Goal: Task Accomplishment & Management: Use online tool/utility

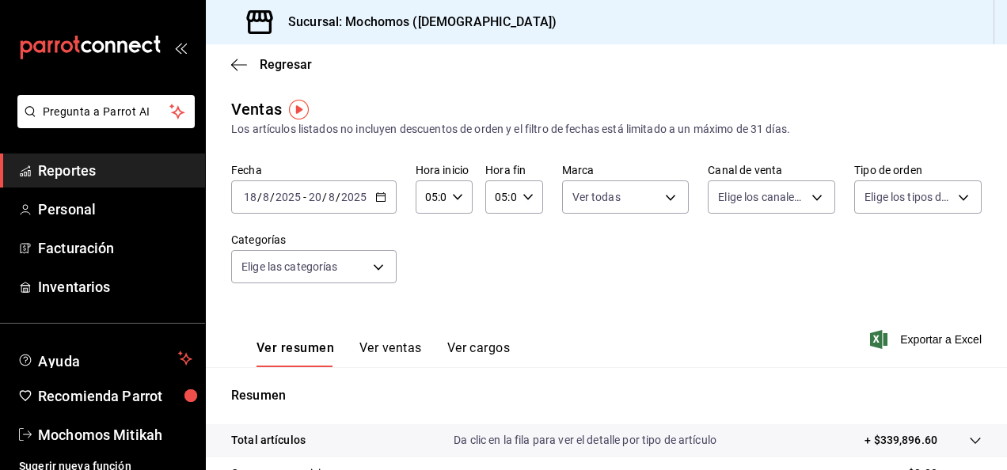
click at [376, 204] on div "[DATE] [DATE] - [DATE] [DATE]" at bounding box center [313, 197] width 165 height 33
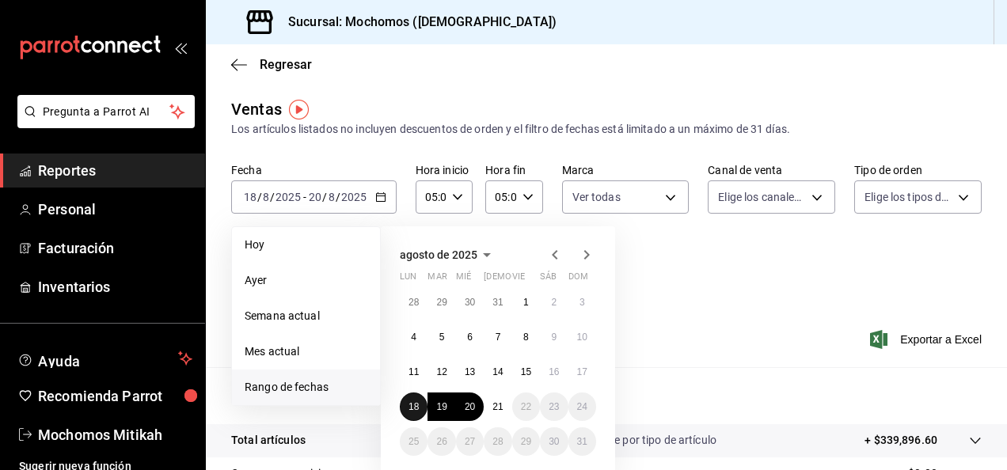
click at [418, 409] on abbr "18" at bounding box center [414, 406] width 10 height 11
click at [465, 401] on div "28 29 30 31 1 2 3 4 5 6 7 8 9 10 11 12 13 14 15 16 17 18 19 20 21 22 23 24 25 2…" at bounding box center [498, 372] width 196 height 168
click at [415, 405] on abbr "18" at bounding box center [414, 406] width 10 height 11
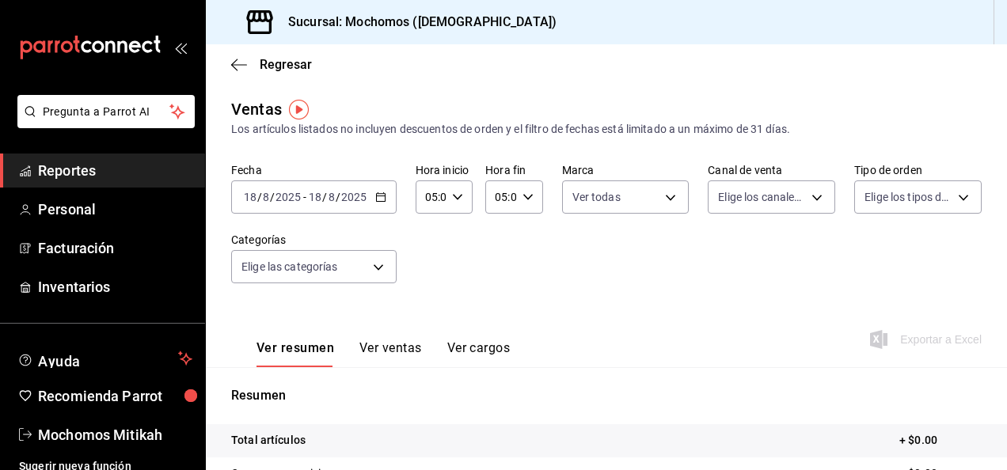
click at [377, 193] on icon "button" at bounding box center [380, 197] width 11 height 11
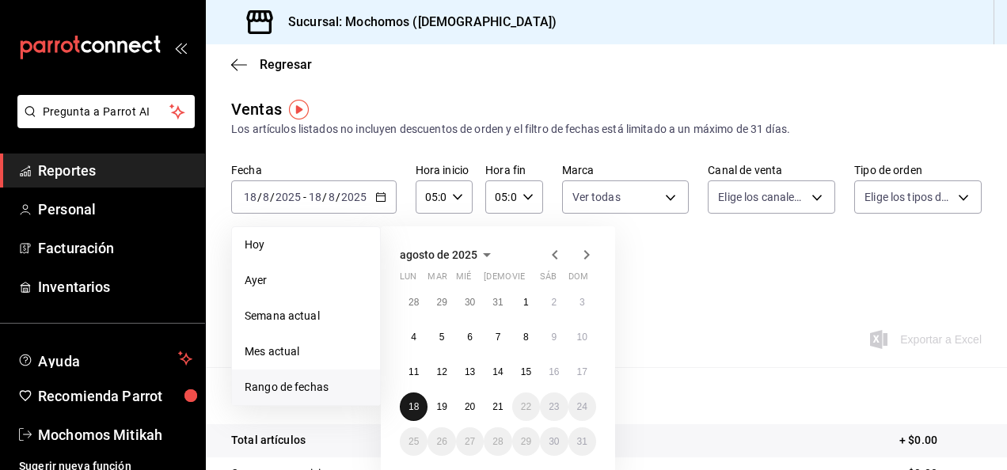
click at [415, 397] on button "18" at bounding box center [414, 407] width 28 height 29
click at [505, 404] on button "21" at bounding box center [498, 407] width 28 height 29
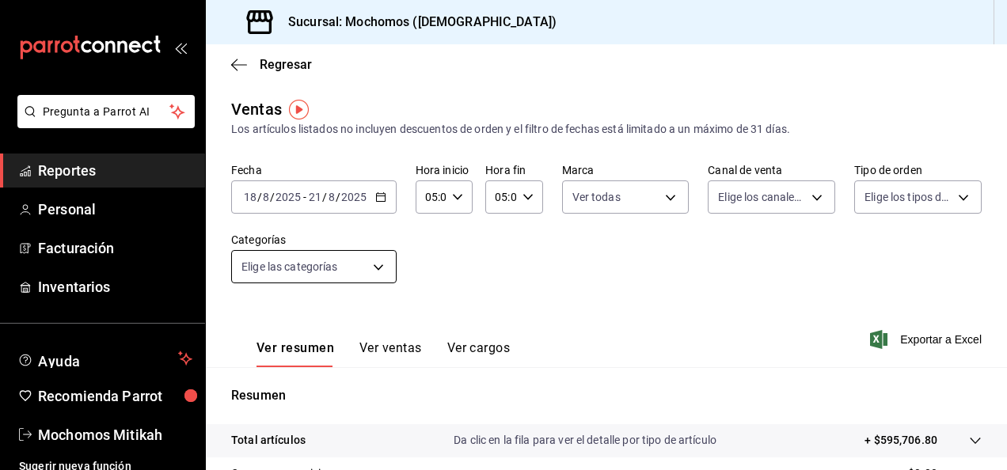
click at [371, 269] on body "Pregunta a Parrot AI Reportes Personal Facturación Inventarios Ayuda Recomienda…" at bounding box center [503, 235] width 1007 height 470
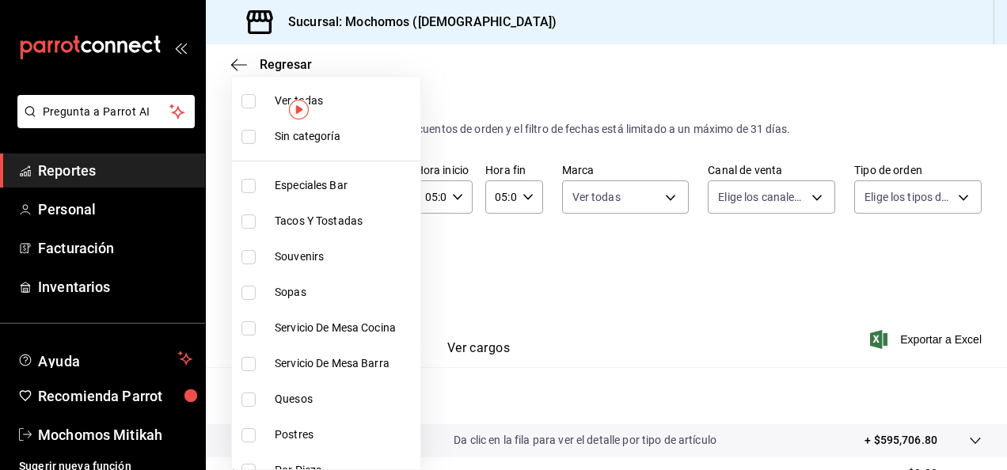
click at [279, 106] on span "Ver todas" at bounding box center [344, 101] width 139 height 17
type input "2f35be6f-ff15-4940-b385-314360a5d00c,4e108ac5-71ad-4fe3-83dd-65cb98b4ff2e,7ee7a…"
checkbox input "true"
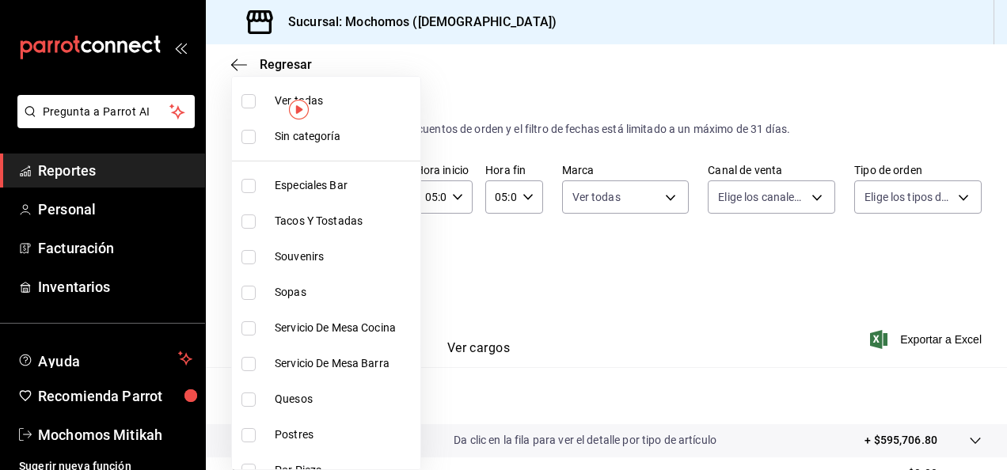
checkbox input "true"
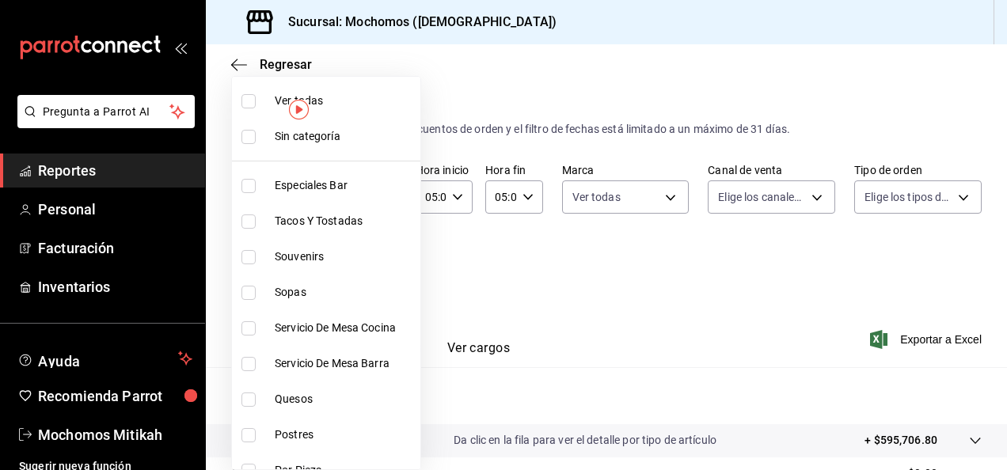
checkbox input "true"
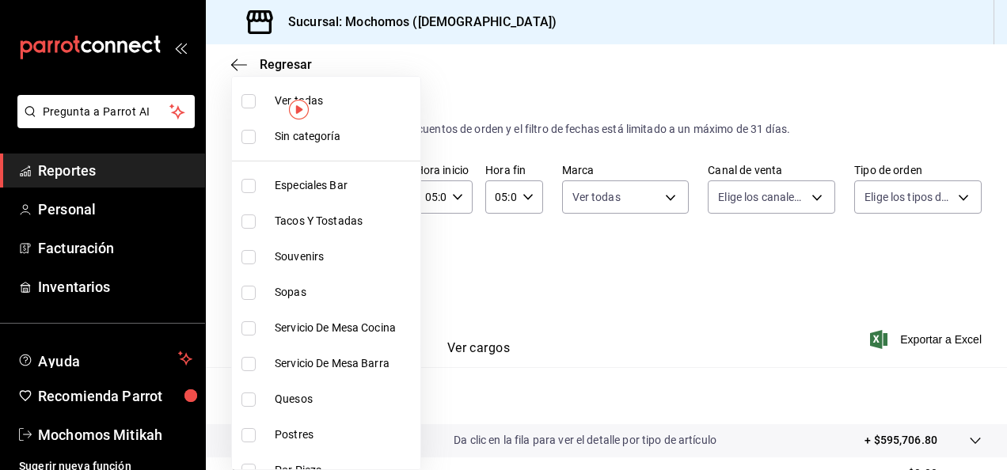
checkbox input "true"
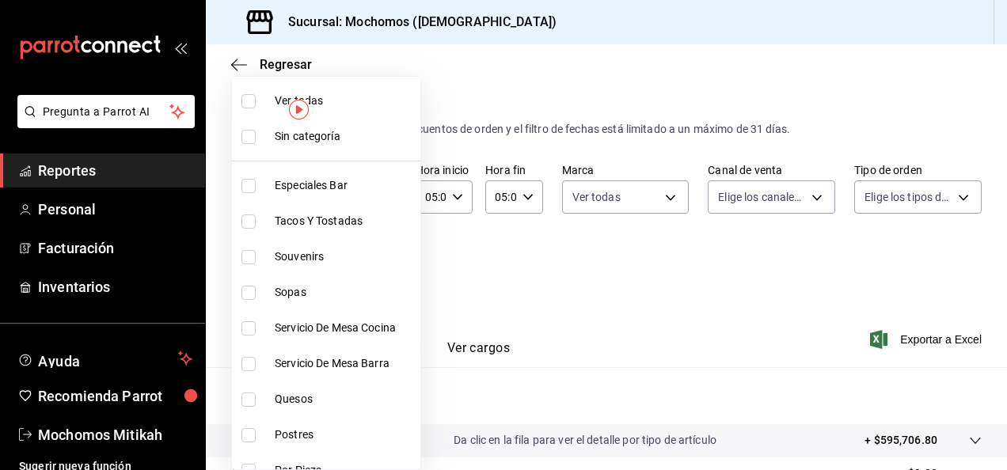
checkbox input "true"
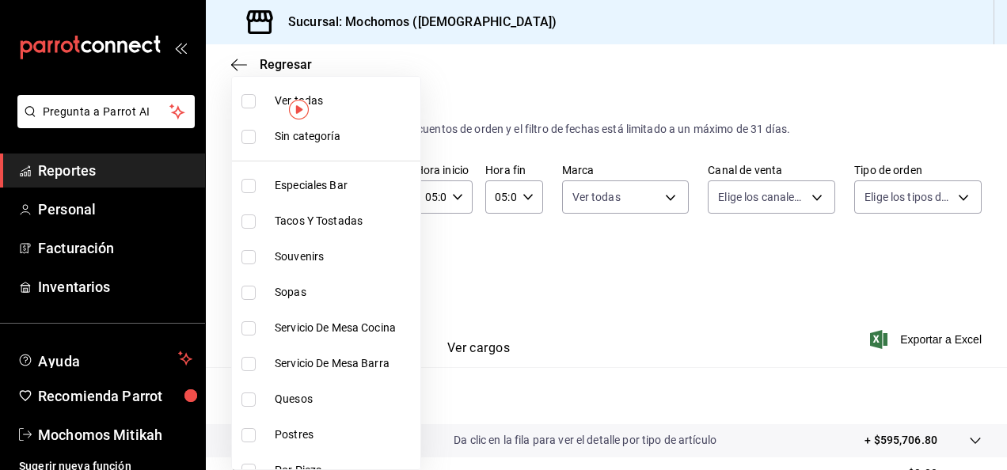
checkbox input "true"
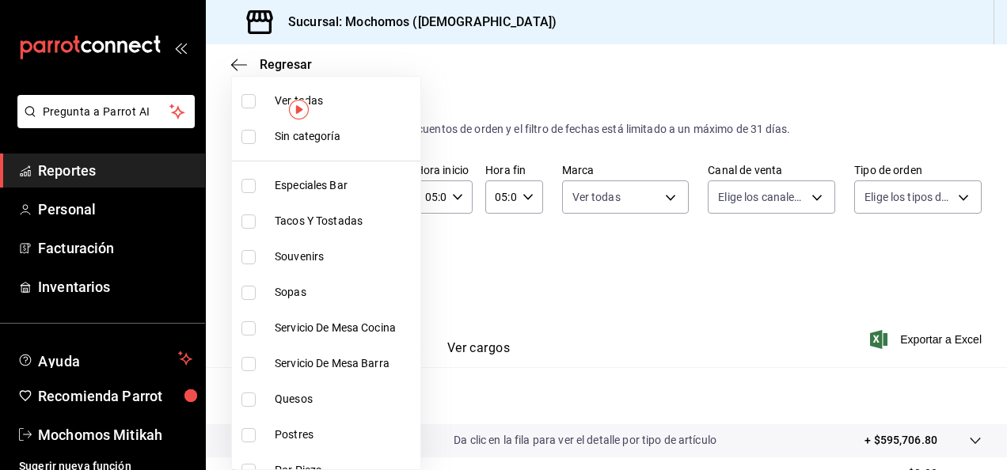
checkbox input "true"
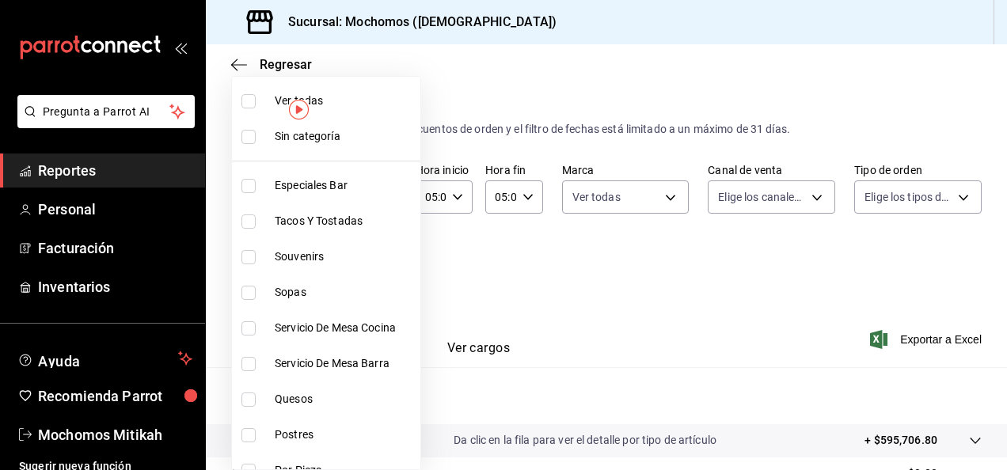
checkbox input "true"
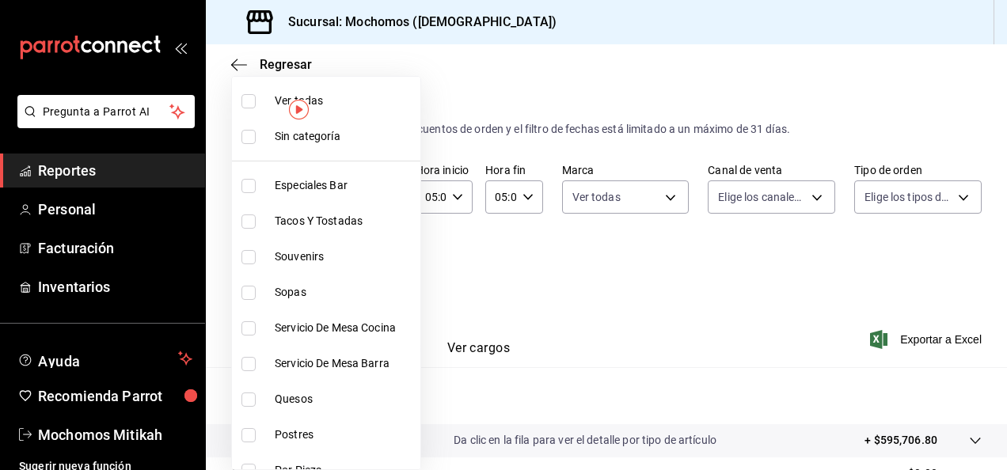
checkbox input "true"
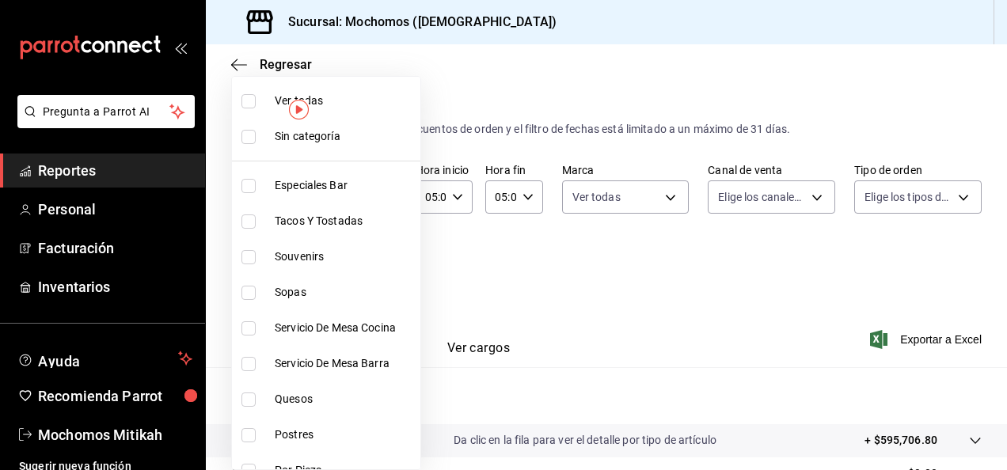
checkbox input "true"
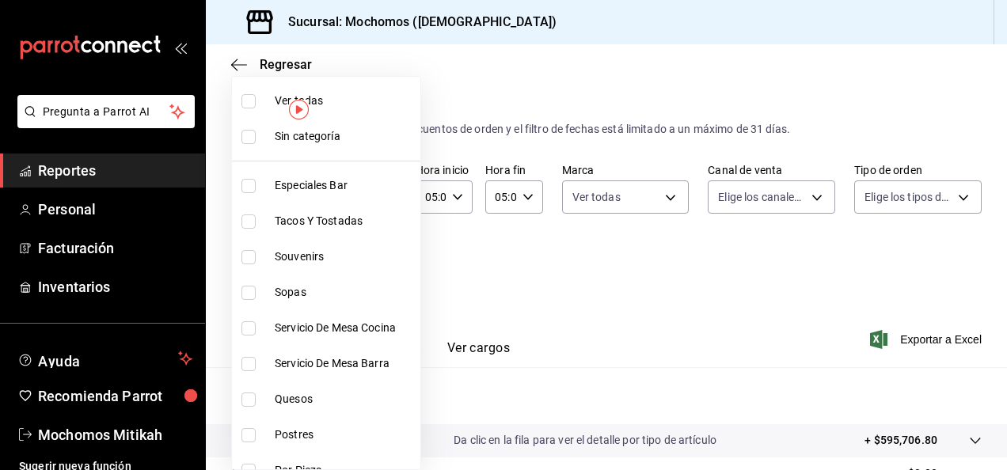
checkbox input "true"
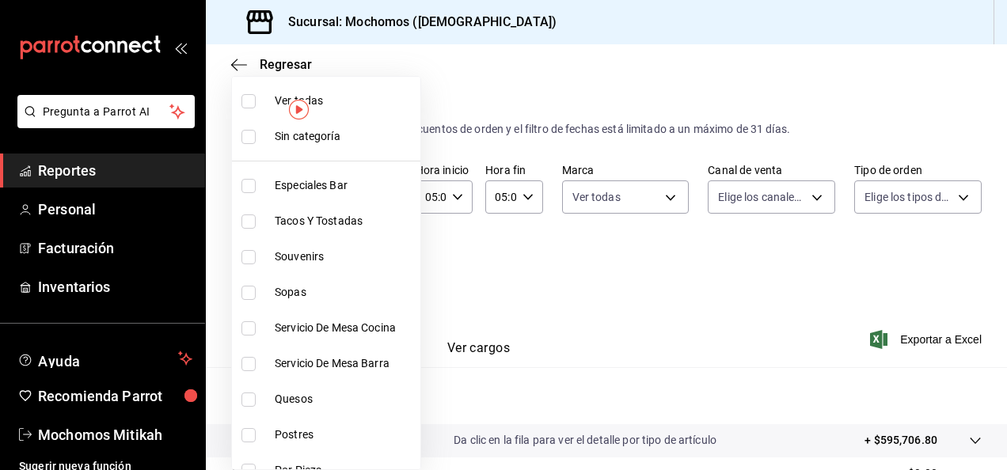
checkbox input "true"
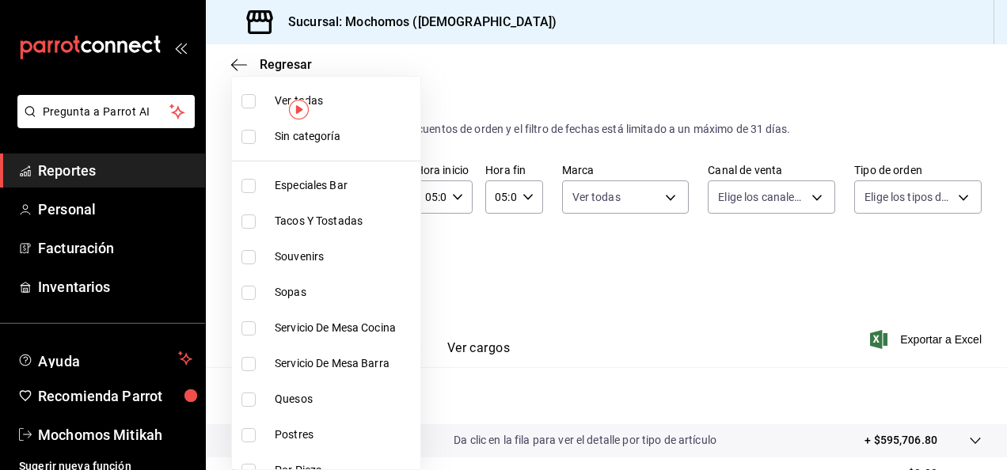
checkbox input "true"
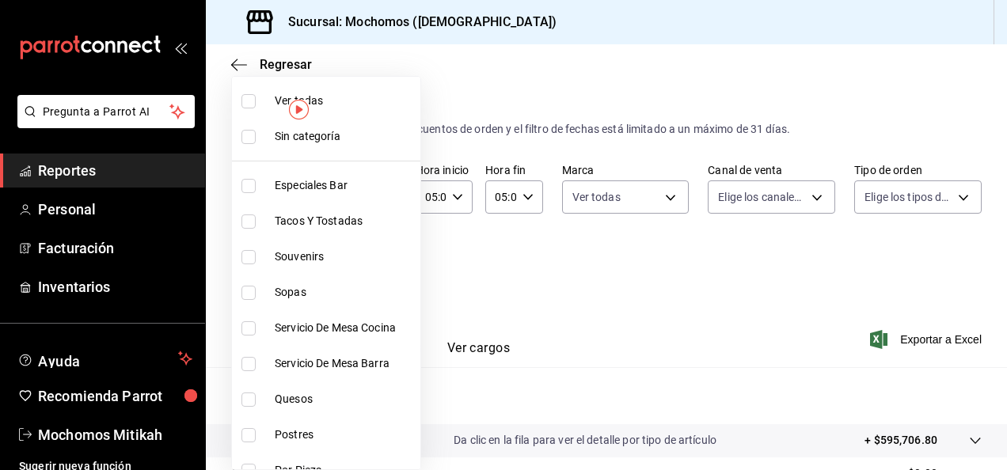
checkbox input "true"
click at [800, 199] on div at bounding box center [503, 235] width 1007 height 470
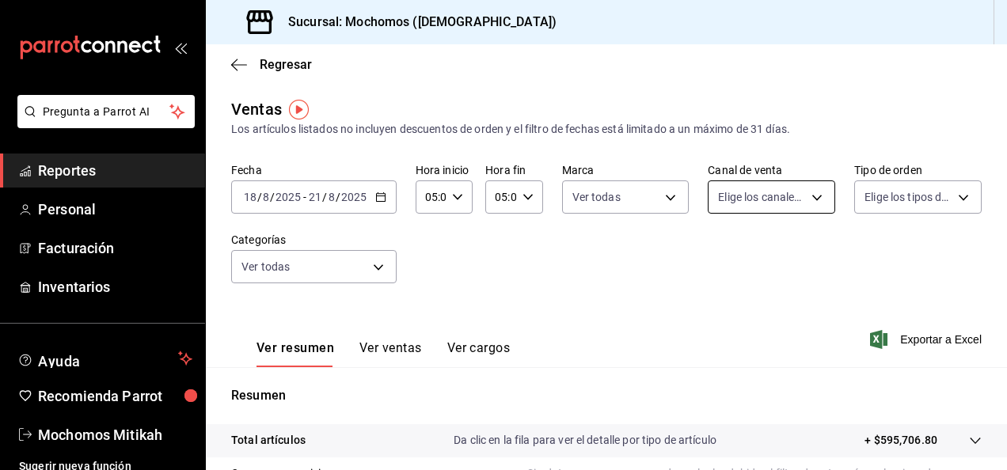
click at [803, 196] on body "Pregunta a Parrot AI Reportes Personal Facturación Inventarios Ayuda Recomienda…" at bounding box center [503, 235] width 1007 height 470
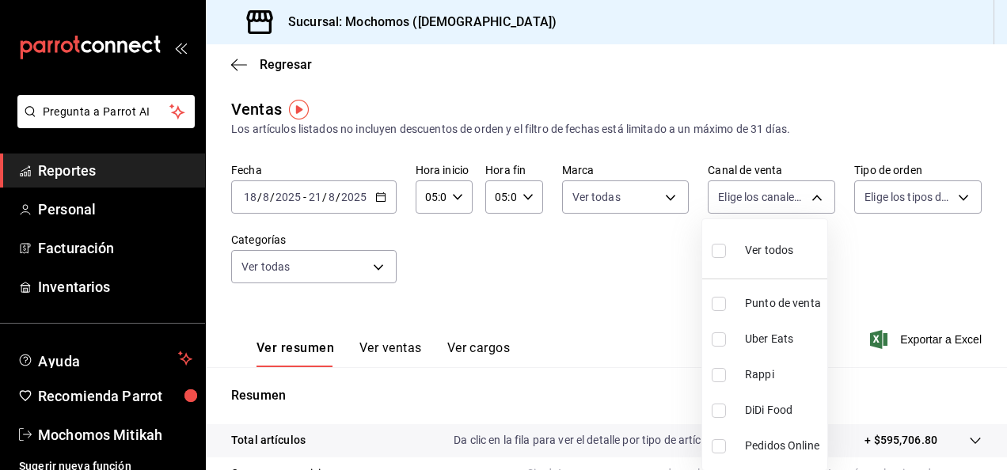
click at [745, 242] on span "Ver todos" at bounding box center [769, 250] width 48 height 17
type input "PARROT,UBER_EATS,RAPPI,DIDI_FOOD,ONLINE"
checkbox input "true"
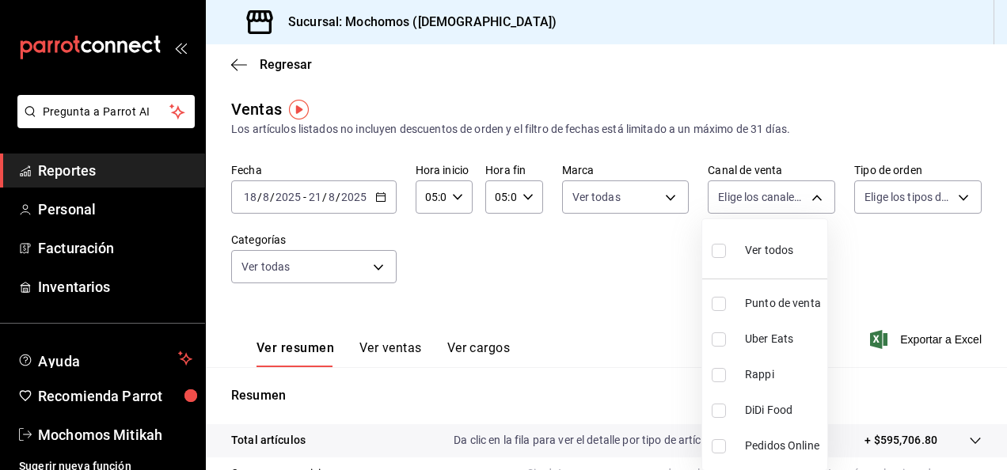
checkbox input "true"
click at [931, 189] on div at bounding box center [503, 235] width 1007 height 470
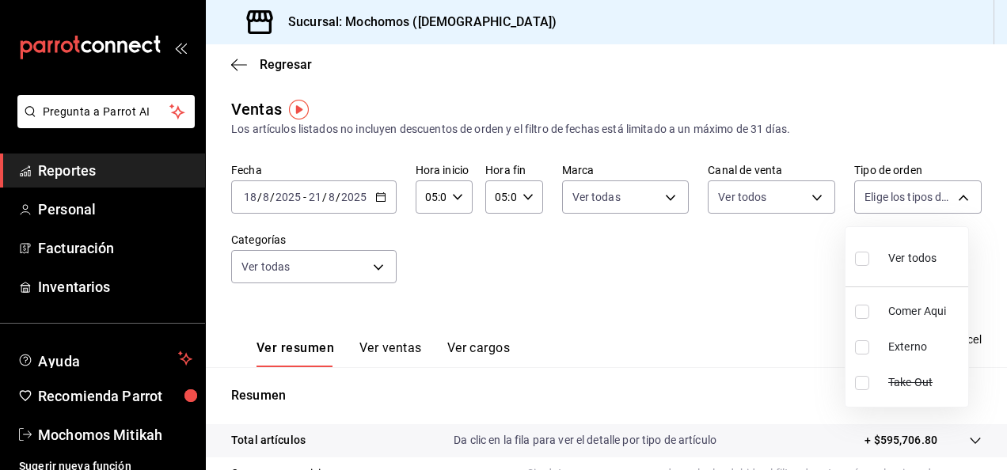
click at [931, 189] on body "Pregunta a Parrot AI Reportes Personal Facturación Inventarios Ayuda Recomienda…" at bounding box center [503, 235] width 1007 height 470
click at [869, 257] on label at bounding box center [865, 258] width 21 height 23
click at [869, 257] on input "checkbox" at bounding box center [862, 259] width 14 height 14
checkbox input "false"
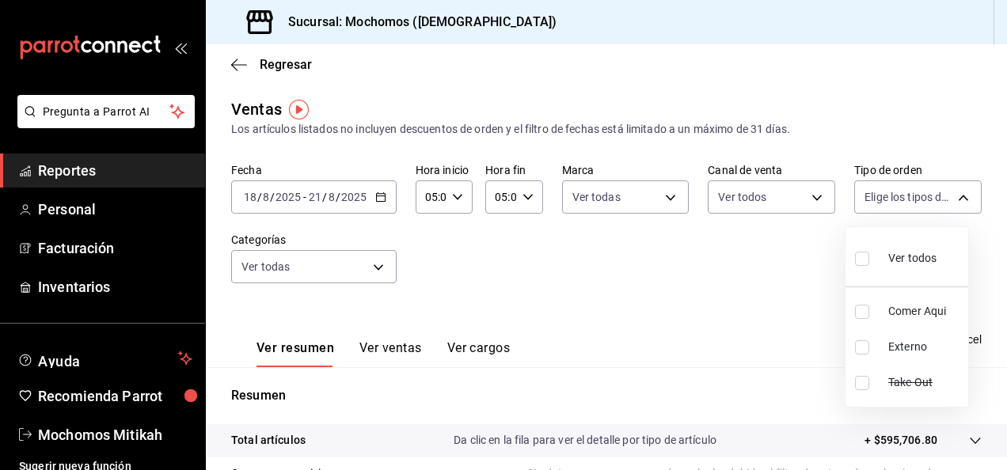
checkbox input "false"
click at [867, 259] on input "checkbox" at bounding box center [862, 259] width 14 height 14
checkbox input "true"
type input "cc440b54-242b-418e-867f-ce57fb098104,EXTERNAL,95b7c8a9-84d2-4e3b-995f-2f2c21fa6…"
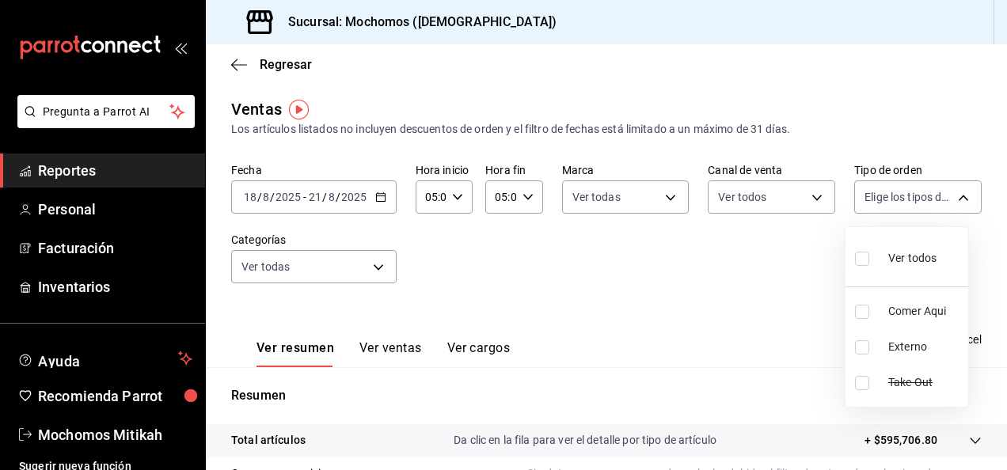
checkbox input "true"
click at [694, 302] on div at bounding box center [503, 235] width 1007 height 470
click at [931, 336] on span "Exportar a Excel" at bounding box center [927, 339] width 108 height 19
